Goal: Entertainment & Leisure: Consume media (video, audio)

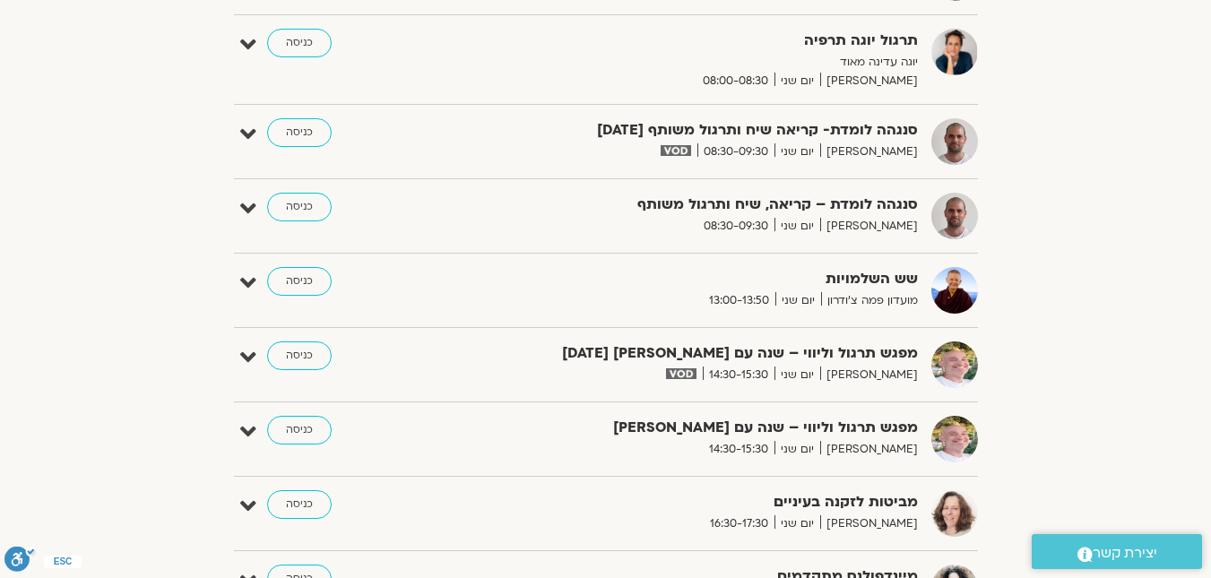
scroll to position [799, 0]
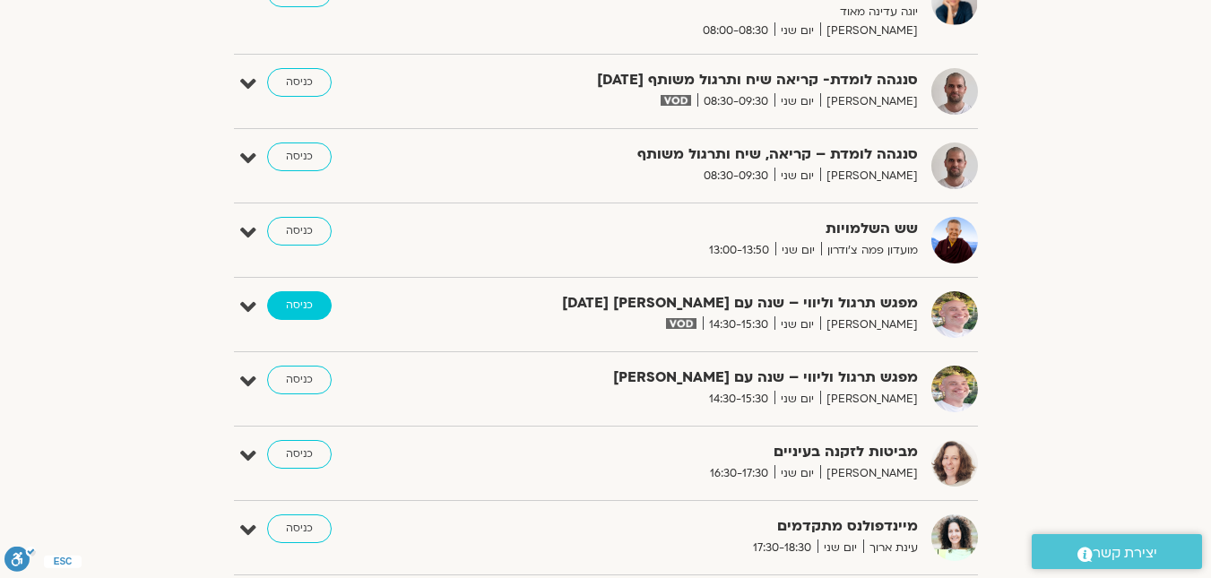
click at [296, 310] on link "כניסה" at bounding box center [299, 305] width 65 height 29
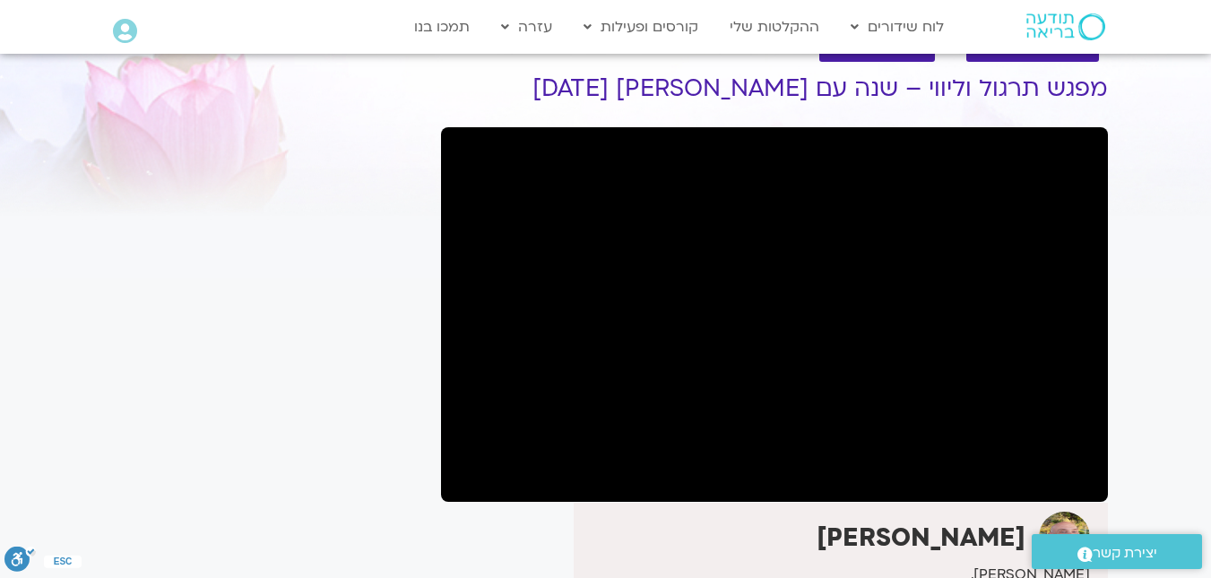
scroll to position [90, 0]
